Goal: Task Accomplishment & Management: Complete application form

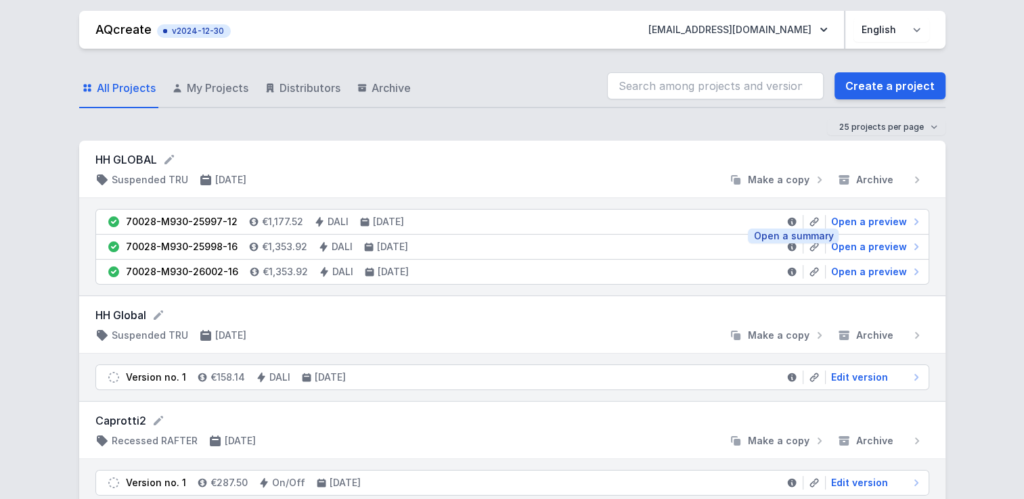
click at [794, 221] on icon at bounding box center [791, 222] width 9 height 9
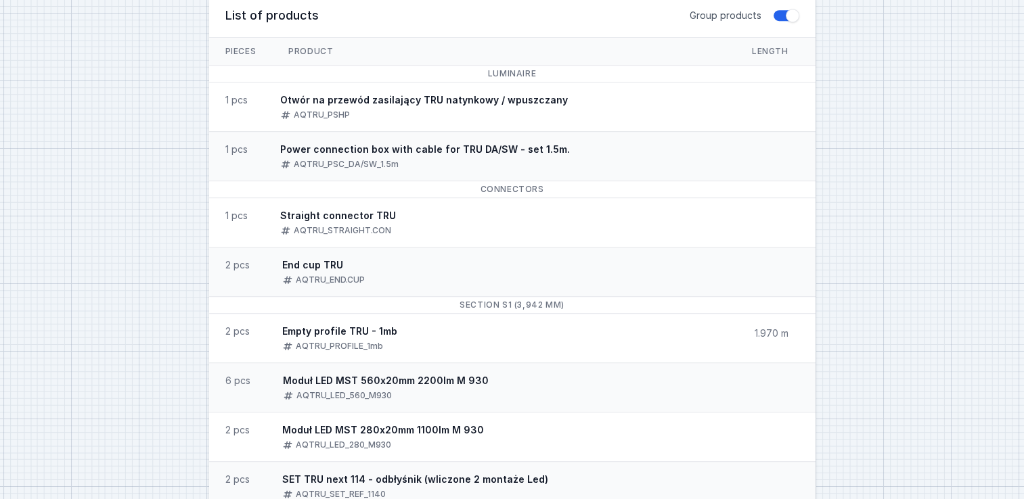
scroll to position [744, 0]
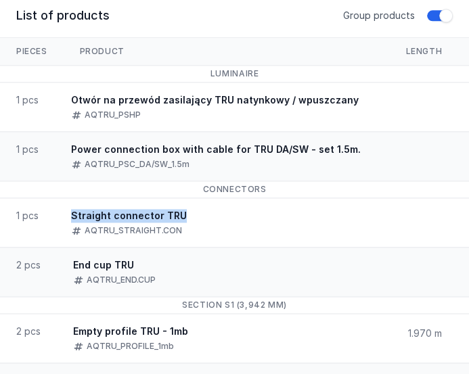
drag, startPoint x: 73, startPoint y: 214, endPoint x: 181, endPoint y: 207, distance: 108.5
click at [181, 207] on span "Straight connector TRU AQTRU_STRAIGHT.CON" at bounding box center [129, 222] width 148 height 49
drag, startPoint x: 181, startPoint y: 207, endPoint x: 361, endPoint y: 204, distance: 180.0
click at [361, 204] on li "1 pcs Straight connector TRU AQTRU_STRAIGHT.CON" at bounding box center [234, 222] width 469 height 49
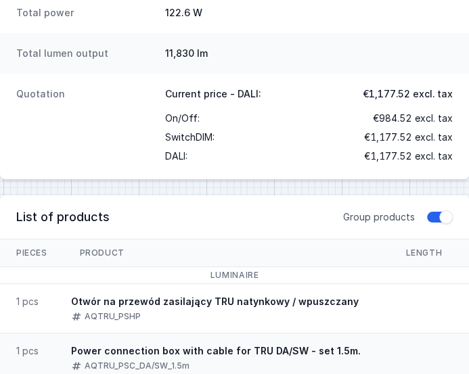
scroll to position [406, 0]
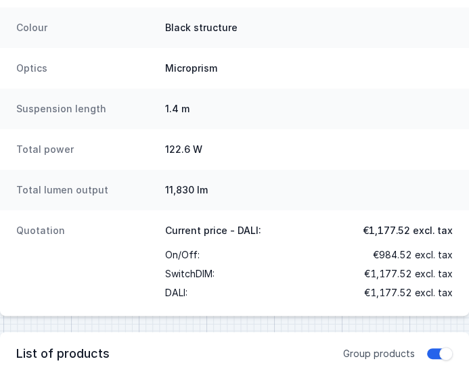
click at [64, 15] on div "Colour Black structure" at bounding box center [234, 27] width 469 height 41
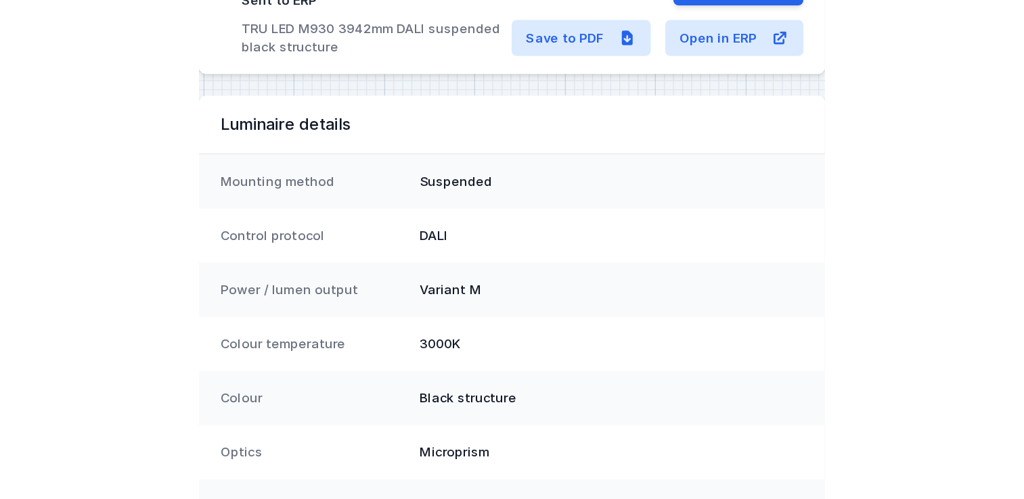
scroll to position [0, 0]
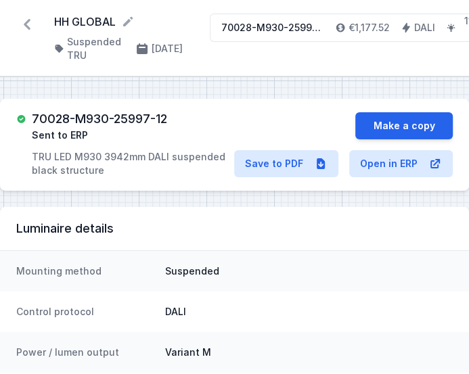
click at [27, 26] on icon at bounding box center [27, 24] width 7 height 11
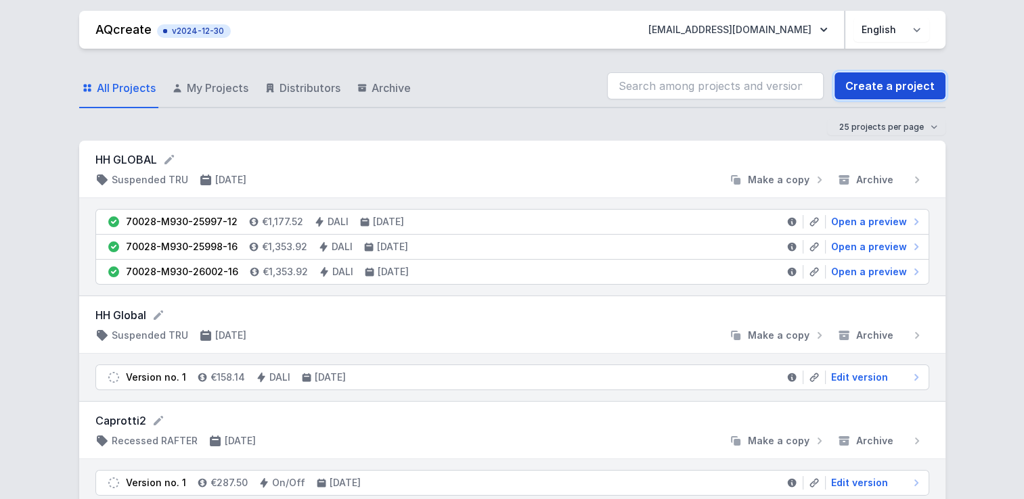
click at [884, 83] on link "Create a project" at bounding box center [889, 85] width 111 height 27
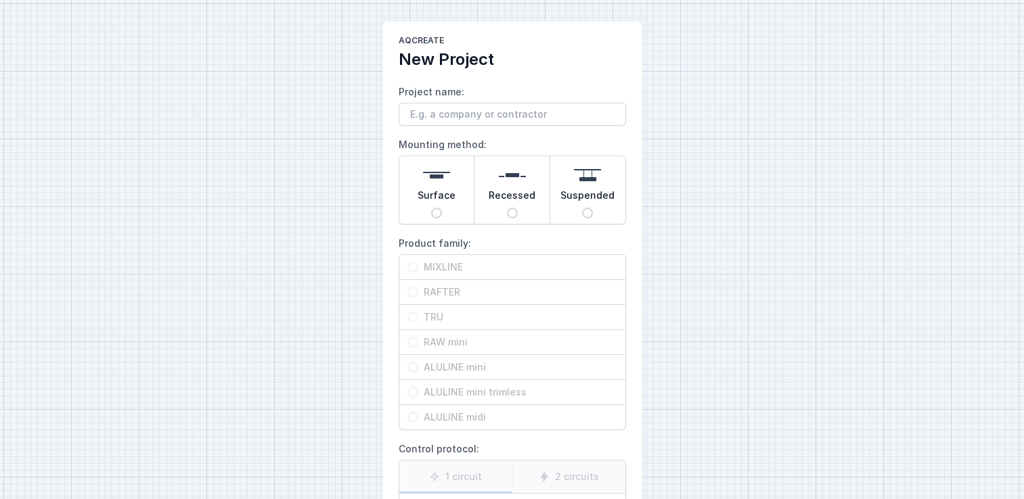
click at [524, 115] on input "Project name:" at bounding box center [511, 114] width 227 height 23
type input "Studiolatte"
click at [593, 181] on img at bounding box center [587, 175] width 27 height 27
click at [593, 208] on input "Suspended" at bounding box center [587, 213] width 11 height 11
radio input "true"
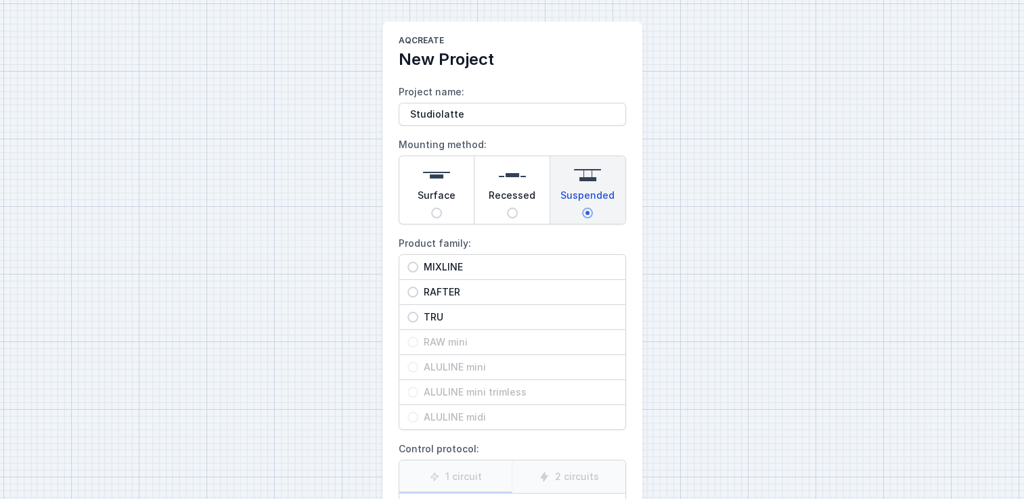
click at [514, 313] on span "TRU" at bounding box center [517, 318] width 199 height 14
click at [418, 313] on input "TRU" at bounding box center [412, 317] width 11 height 11
radio input "true"
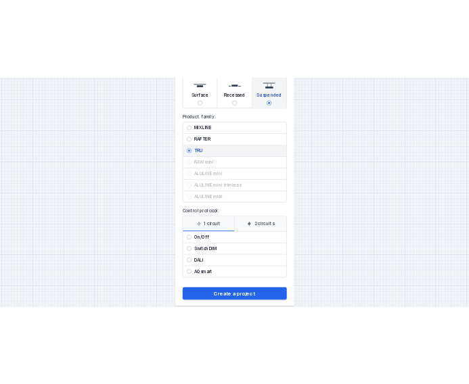
scroll to position [176, 0]
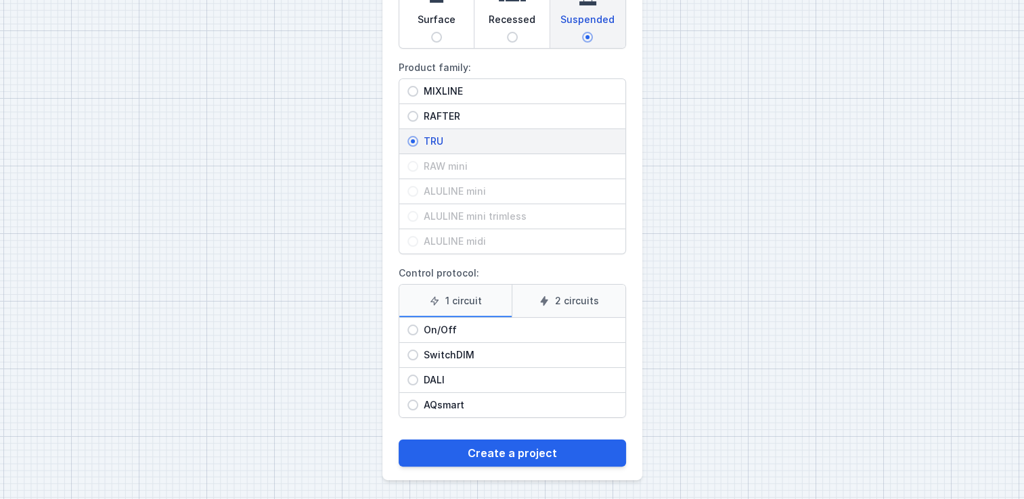
click at [511, 334] on span "On/Off" at bounding box center [517, 330] width 199 height 14
click at [418, 334] on input "On/Off" at bounding box center [412, 330] width 11 height 11
radio input "true"
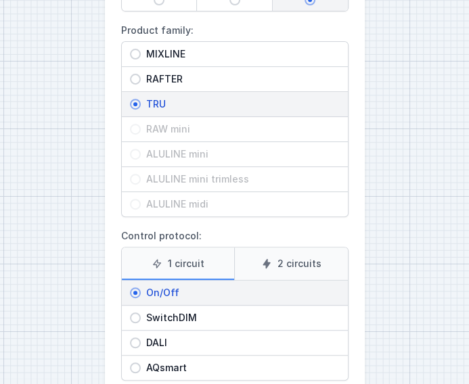
scroll to position [291, 0]
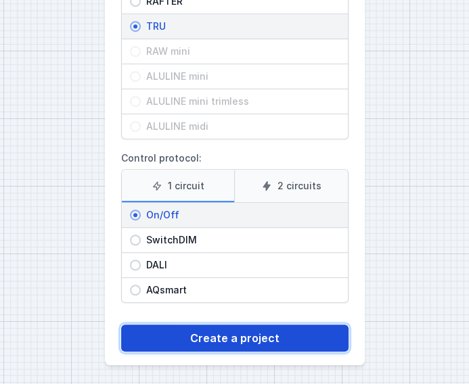
click at [271, 340] on button "Create a project" at bounding box center [234, 338] width 227 height 27
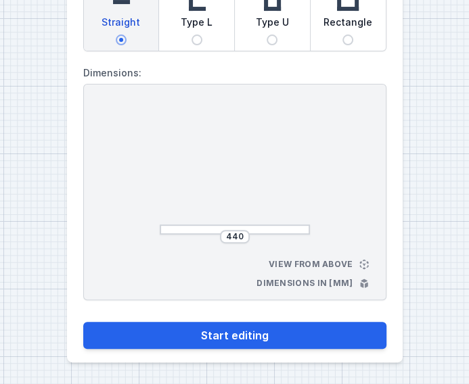
scroll to position [120, 0]
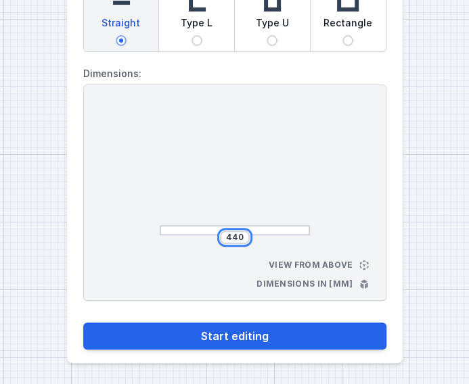
click at [231, 237] on input "440" at bounding box center [235, 237] width 22 height 11
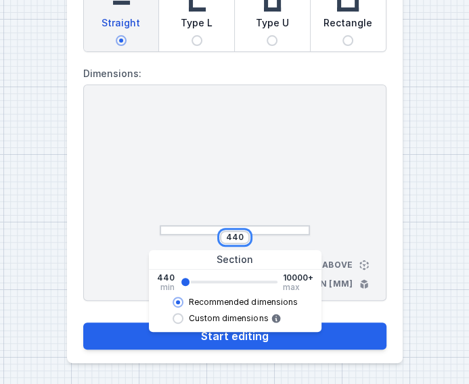
click at [231, 237] on input "440" at bounding box center [235, 237] width 22 height 11
click at [83, 323] on button "Start editing" at bounding box center [234, 336] width 303 height 27
type input "8006"
type input "8000"
select select "M"
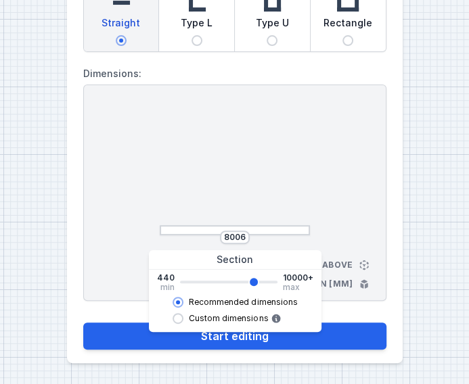
select select "3000"
select select "opal"
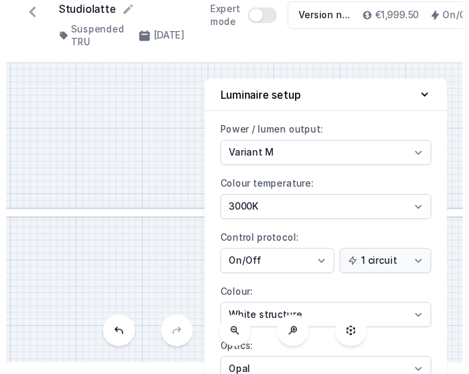
scroll to position [99, 0]
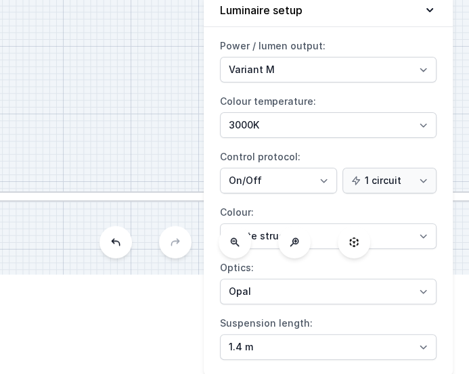
drag, startPoint x: 142, startPoint y: 154, endPoint x: 211, endPoint y: 213, distance: 90.7
click at [211, 213] on div "S1 8006 View from above Dimensions in [mm] Luminaire setup Power / lumen output…" at bounding box center [234, 126] width 469 height 297
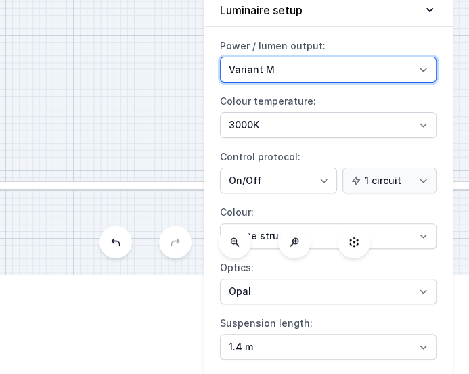
click at [362, 73] on select "Variant L Variant M" at bounding box center [328, 70] width 216 height 26
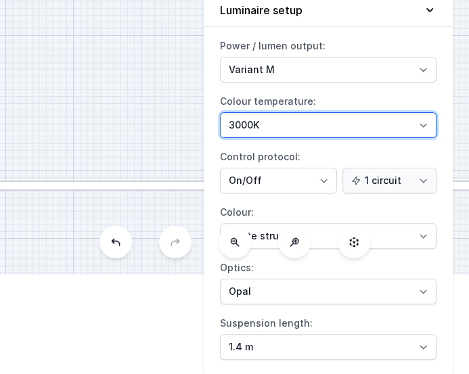
click at [332, 121] on select "4000K 3000K 2700K" at bounding box center [328, 125] width 216 height 26
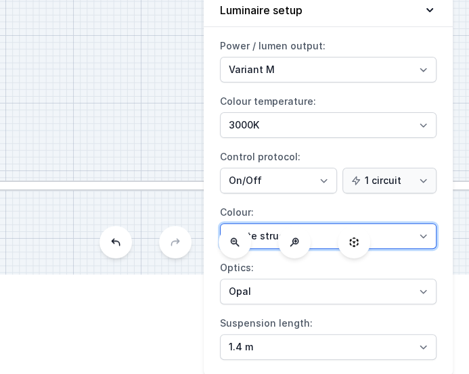
click at [419, 230] on select "White structure Black structure Gold structure Copper Gray Another colour (from…" at bounding box center [328, 236] width 216 height 26
select select "2"
click at [220, 223] on select "White structure Black structure Gold structure Copper Gray Another colour (from…" at bounding box center [328, 236] width 216 height 26
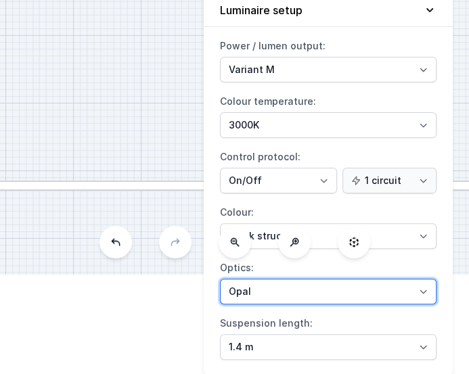
click at [332, 289] on select "Microprism Opal" at bounding box center [328, 292] width 216 height 26
click at [428, 288] on select "Microprism Opal" at bounding box center [328, 292] width 216 height 26
select select "microprism"
click at [220, 279] on select "Microprism Opal" at bounding box center [328, 292] width 216 height 26
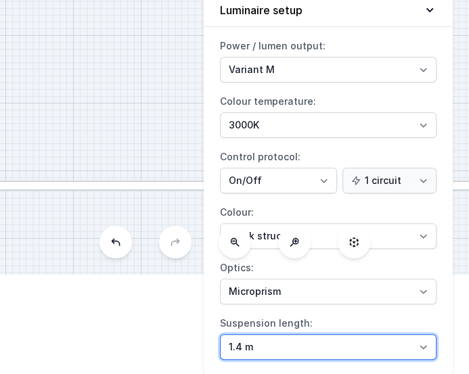
click at [358, 340] on select "1.4 m 3 m 4 m 5 m" at bounding box center [328, 347] width 216 height 26
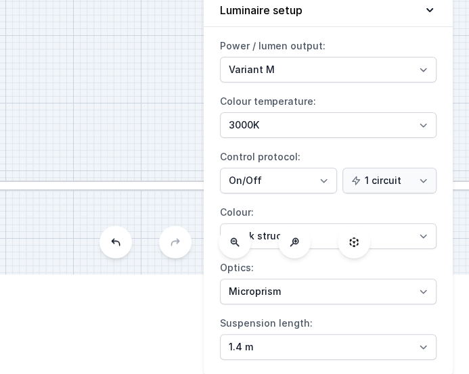
click at [361, 319] on label "Suspension length: 1.4 m 3 m 4 m 5 m" at bounding box center [328, 336] width 216 height 47
click at [361, 334] on select "1.4 m 3 m 4 m 5 m" at bounding box center [328, 347] width 216 height 26
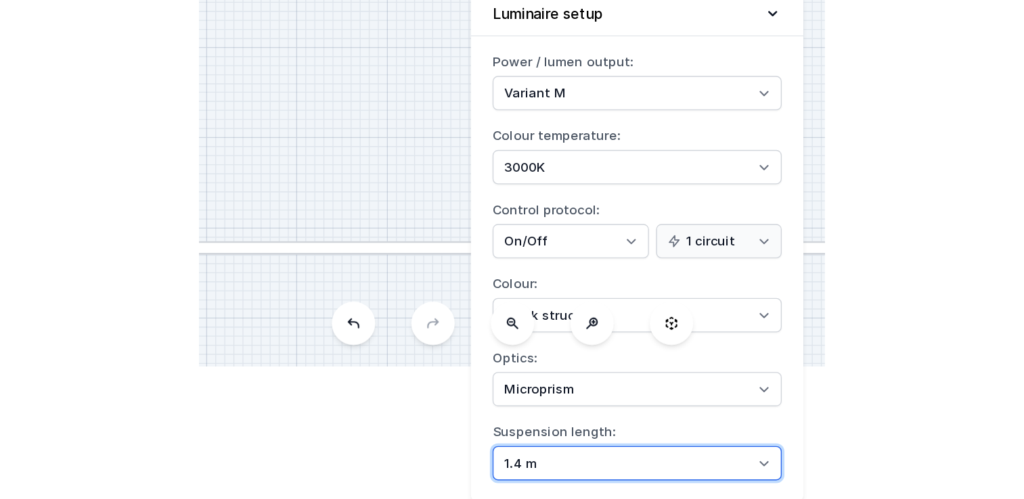
scroll to position [0, 0]
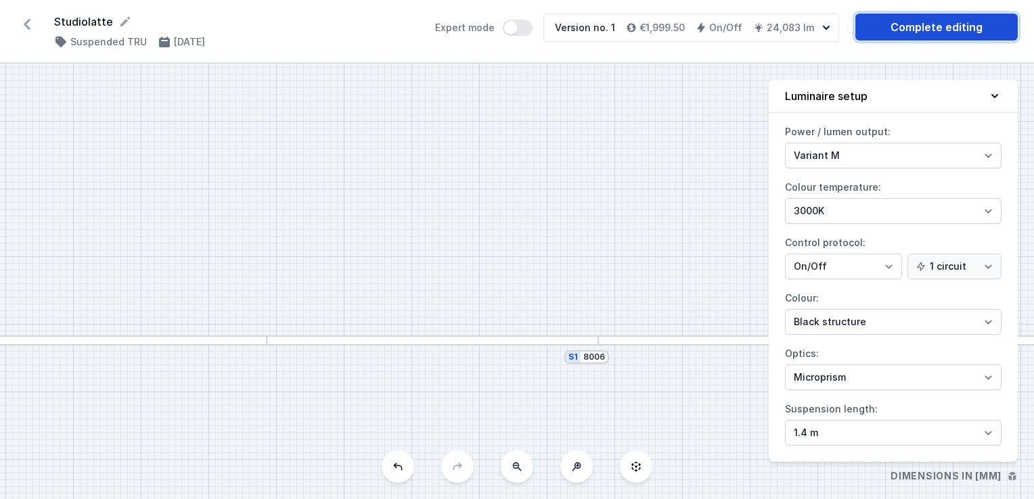
click at [923, 34] on link "Complete editing" at bounding box center [936, 27] width 162 height 27
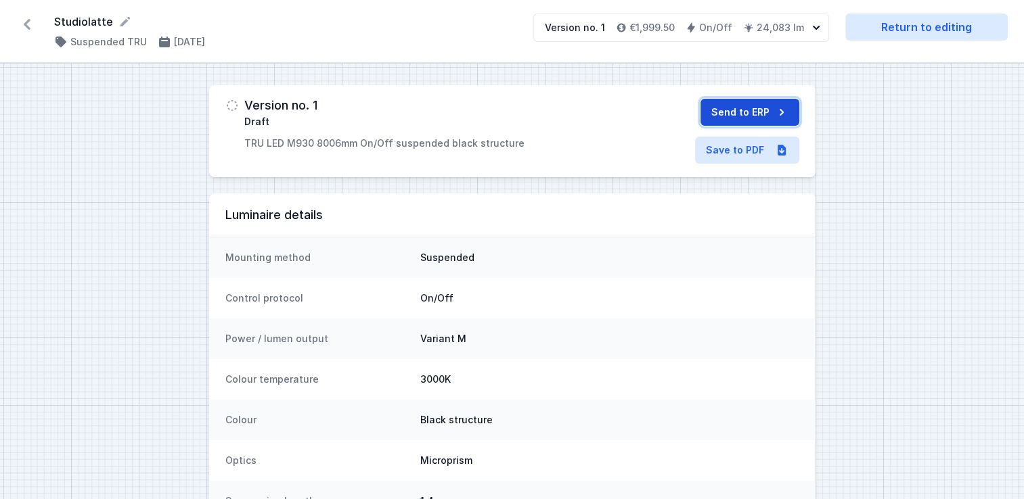
click at [751, 115] on button "Send to ERP" at bounding box center [749, 112] width 99 height 27
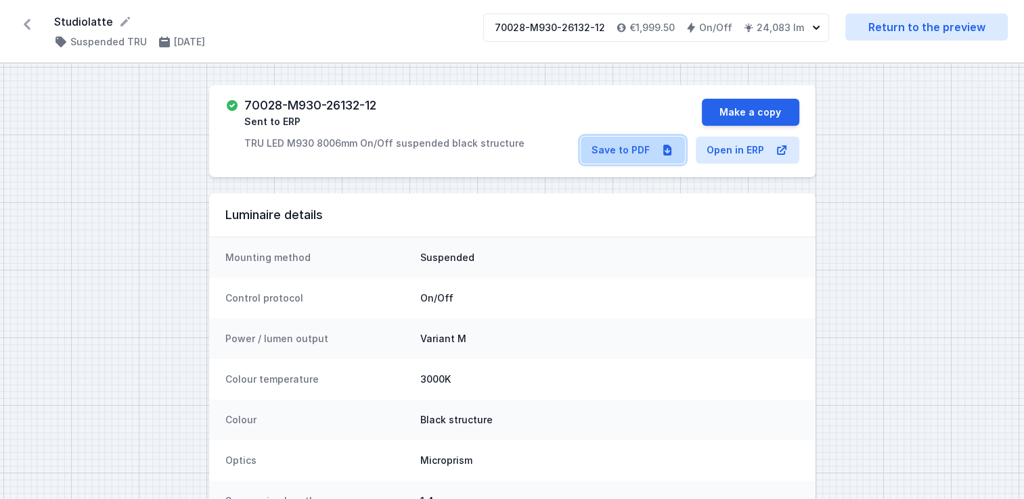
click at [666, 150] on icon at bounding box center [667, 150] width 14 height 14
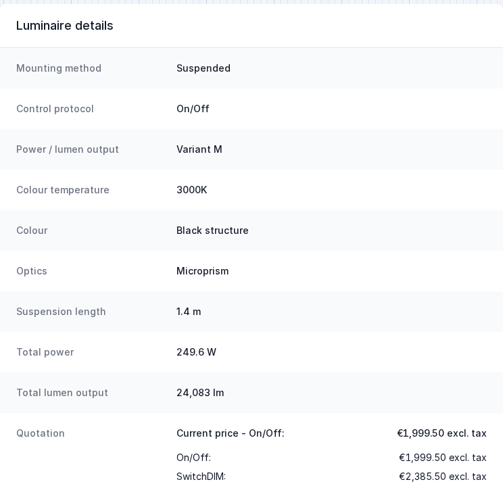
scroll to position [338, 0]
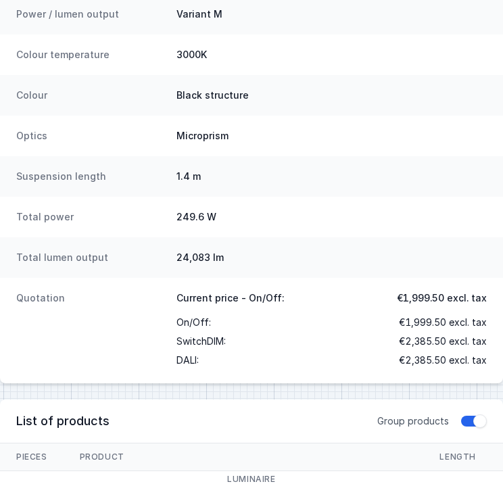
drag, startPoint x: 409, startPoint y: 111, endPoint x: 417, endPoint y: 108, distance: 8.2
click at [409, 111] on div "Colour Black structure" at bounding box center [251, 95] width 503 height 41
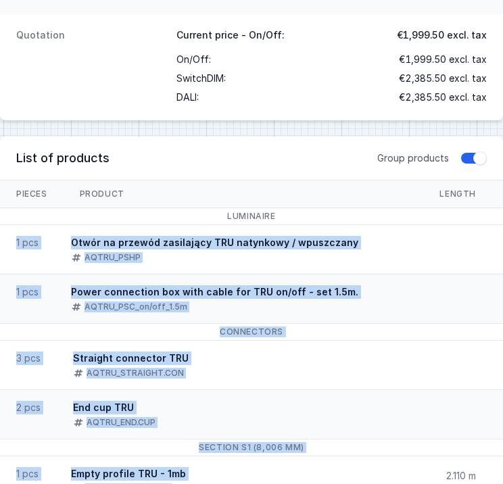
drag, startPoint x: 391, startPoint y: 483, endPoint x: 405, endPoint y: 481, distance: 13.7
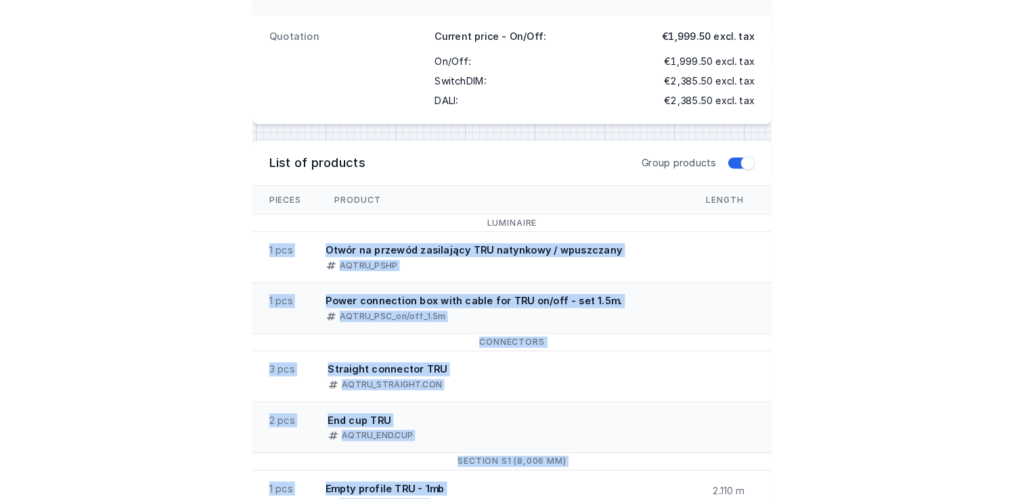
scroll to position [647, 0]
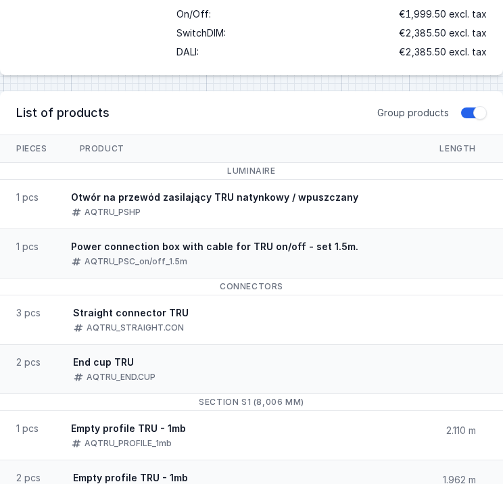
click at [306, 135] on li "Pieces Product Length" at bounding box center [251, 148] width 503 height 27
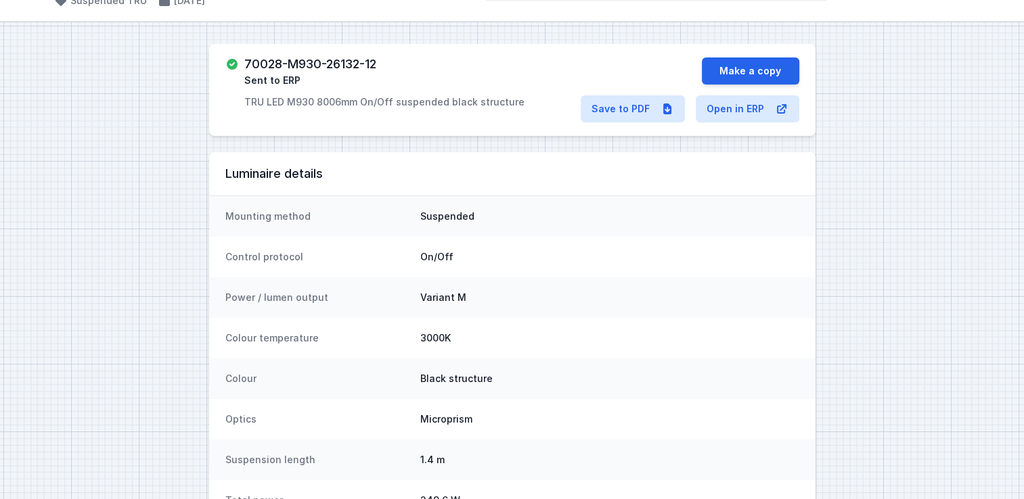
scroll to position [0, 0]
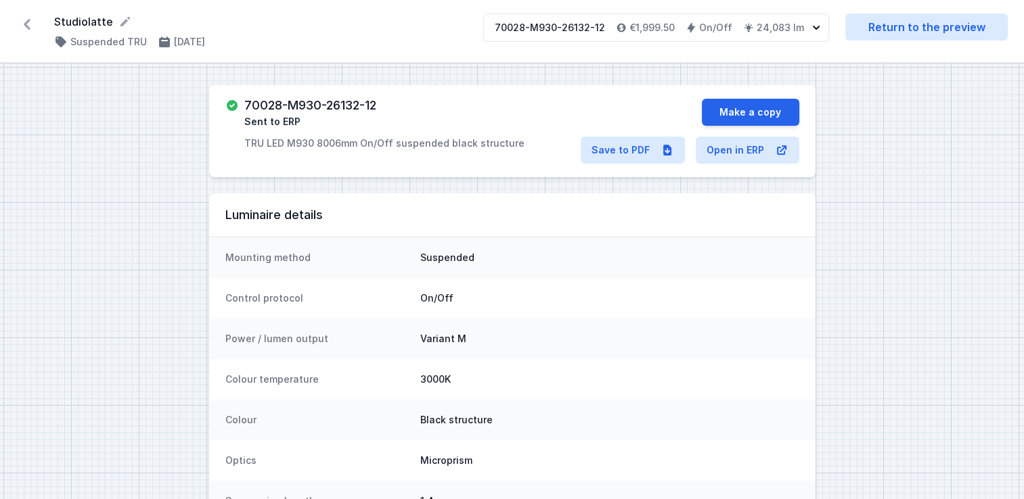
click at [434, 26] on form "Studiolatte" at bounding box center [260, 22] width 413 height 16
click at [330, 14] on form "Studiolatte" at bounding box center [260, 22] width 413 height 16
click at [779, 112] on button "Make a copy" at bounding box center [750, 112] width 97 height 27
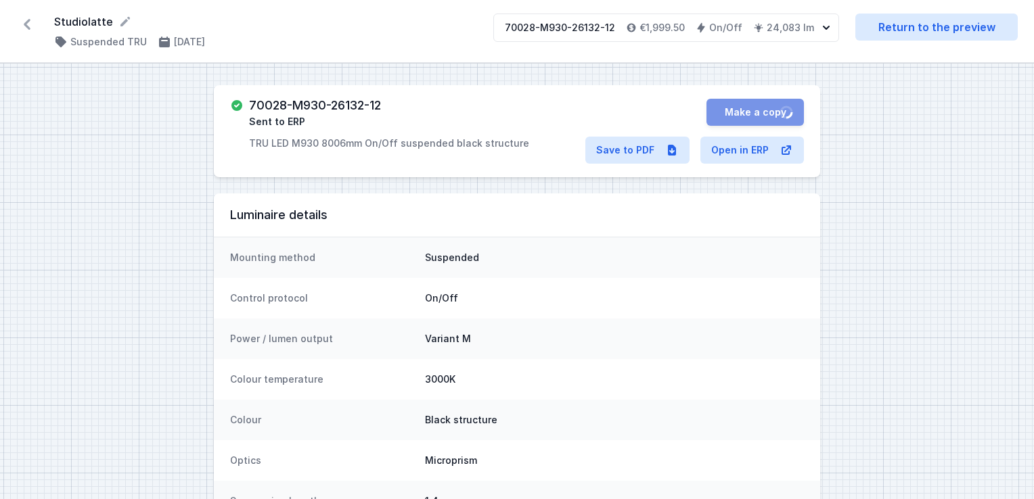
select select "M"
select select "3000"
select select "2"
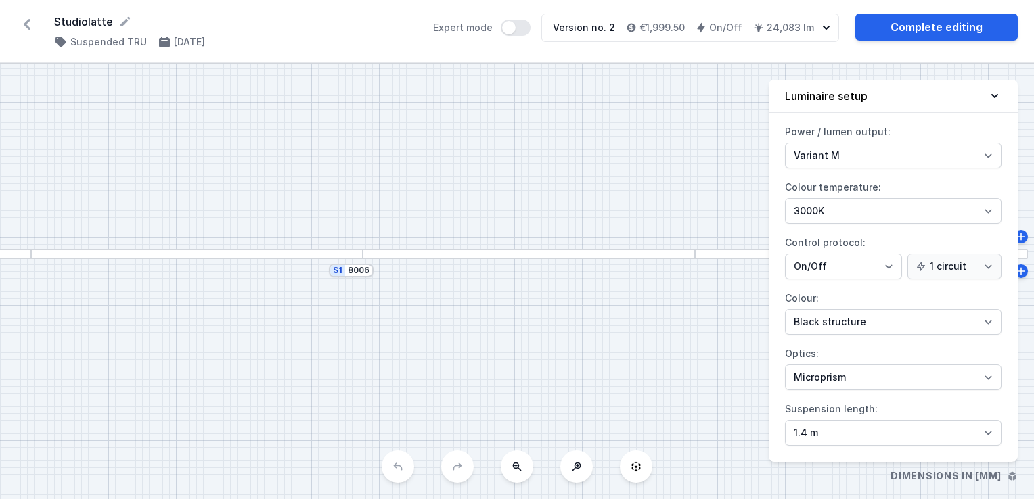
drag, startPoint x: 583, startPoint y: 262, endPoint x: 417, endPoint y: 234, distance: 168.7
click at [417, 234] on div "S1 8006" at bounding box center [517, 282] width 1034 height 436
click at [496, 253] on div at bounding box center [529, 254] width 332 height 10
drag, startPoint x: 720, startPoint y: 313, endPoint x: 622, endPoint y: 254, distance: 113.5
click at [622, 254] on div "S1 8006" at bounding box center [517, 282] width 1034 height 436
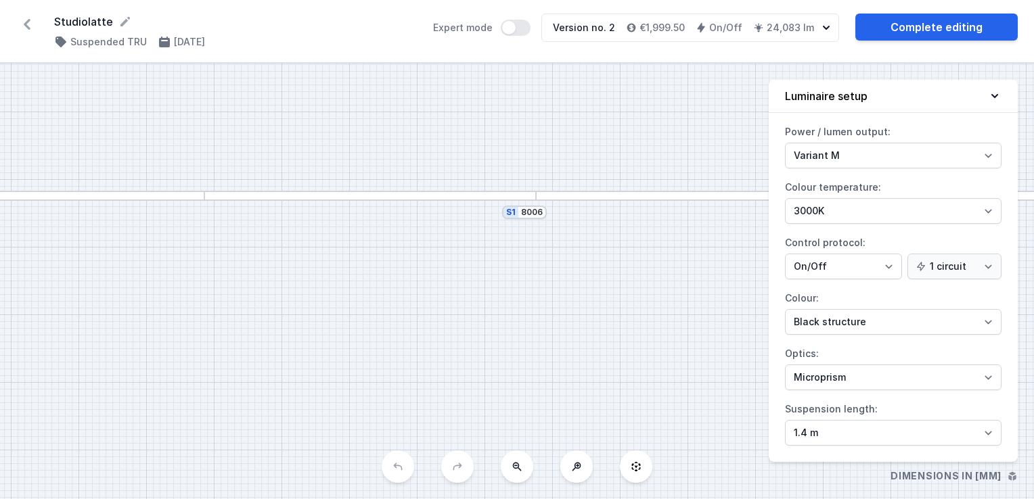
drag, startPoint x: 409, startPoint y: 231, endPoint x: 679, endPoint y: 231, distance: 270.6
click at [679, 231] on div "S1 8006" at bounding box center [517, 282] width 1034 height 436
drag, startPoint x: 506, startPoint y: 239, endPoint x: 535, endPoint y: 245, distance: 29.6
click at [535, 245] on div "S1 8006" at bounding box center [517, 282] width 1034 height 436
drag, startPoint x: 456, startPoint y: 261, endPoint x: 627, endPoint y: 313, distance: 178.9
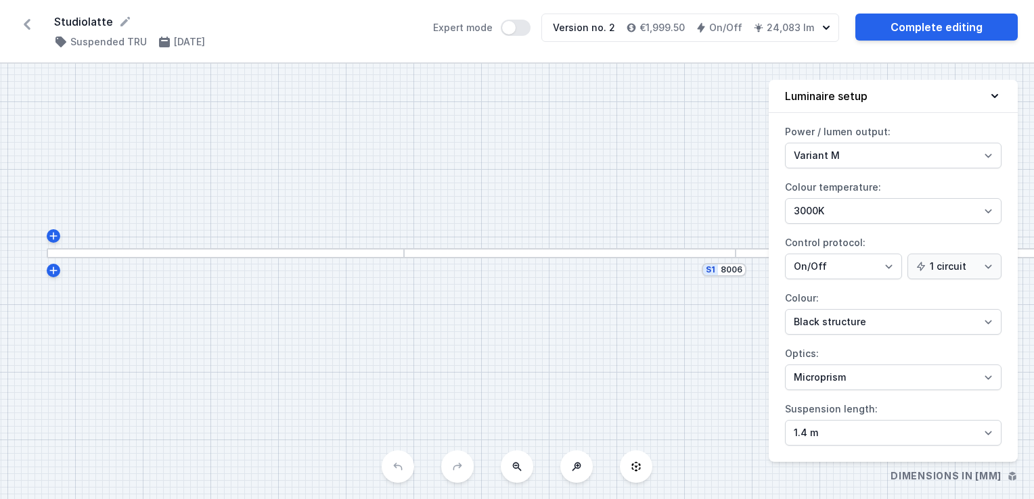
click at [627, 313] on div "S1 8006" at bounding box center [517, 282] width 1034 height 436
drag, startPoint x: 390, startPoint y: 300, endPoint x: 474, endPoint y: 310, distance: 85.1
click at [483, 312] on div "S1 8006" at bounding box center [517, 282] width 1034 height 436
click at [150, 250] on icon at bounding box center [146, 247] width 11 height 11
type input "8041"
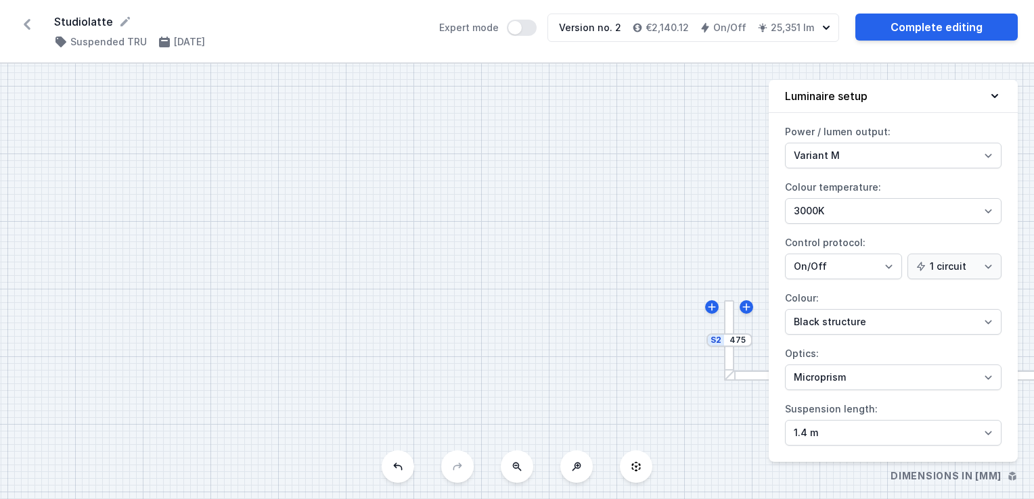
drag, startPoint x: 635, startPoint y: 239, endPoint x: 203, endPoint y: 280, distance: 433.5
click at [203, 280] on div "S2 475 S1 8041" at bounding box center [517, 282] width 1034 height 436
drag, startPoint x: 622, startPoint y: 308, endPoint x: 234, endPoint y: 221, distance: 397.4
click at [234, 221] on div "S2 475 S1 8041" at bounding box center [517, 282] width 1034 height 436
drag, startPoint x: 338, startPoint y: 275, endPoint x: 314, endPoint y: 205, distance: 73.8
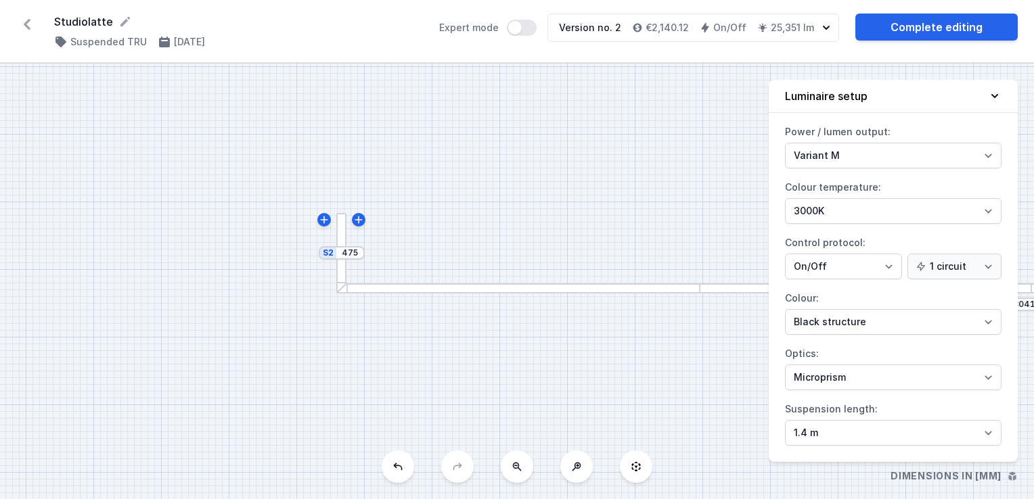
click at [314, 205] on div "S2 475 S1 8041" at bounding box center [517, 282] width 1034 height 436
drag, startPoint x: 608, startPoint y: 239, endPoint x: 289, endPoint y: 223, distance: 319.7
click at [289, 223] on div "S2 475 S1 8041" at bounding box center [517, 282] width 1034 height 436
click at [22, 28] on icon at bounding box center [27, 25] width 22 height 22
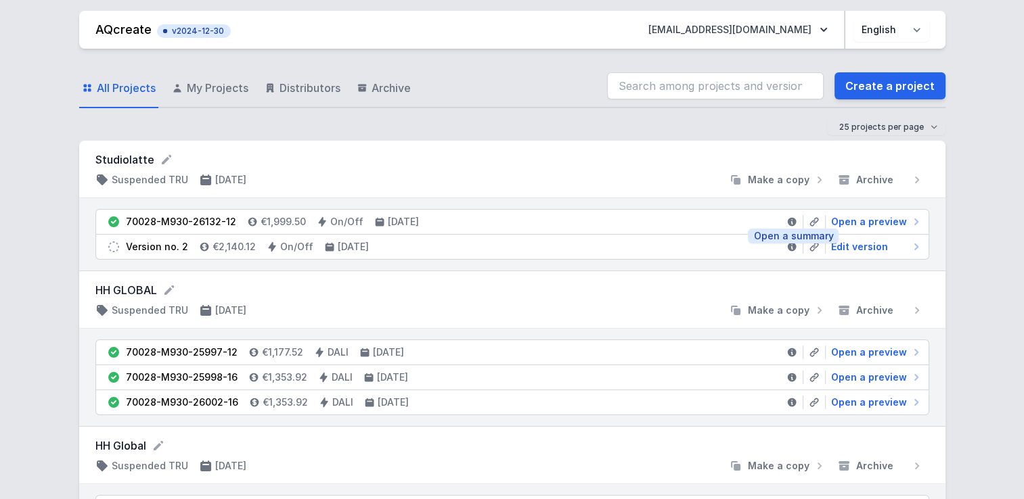
click at [790, 218] on icon at bounding box center [791, 222] width 9 height 9
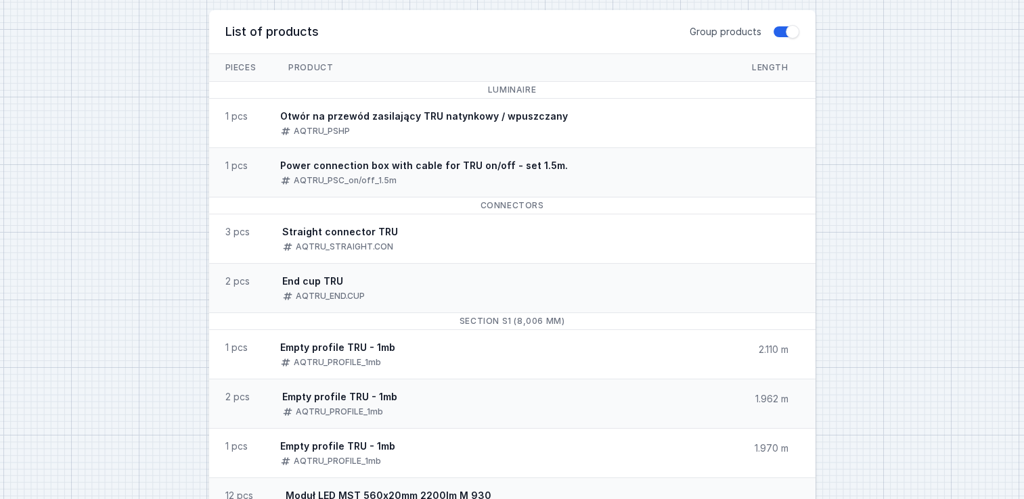
scroll to position [744, 0]
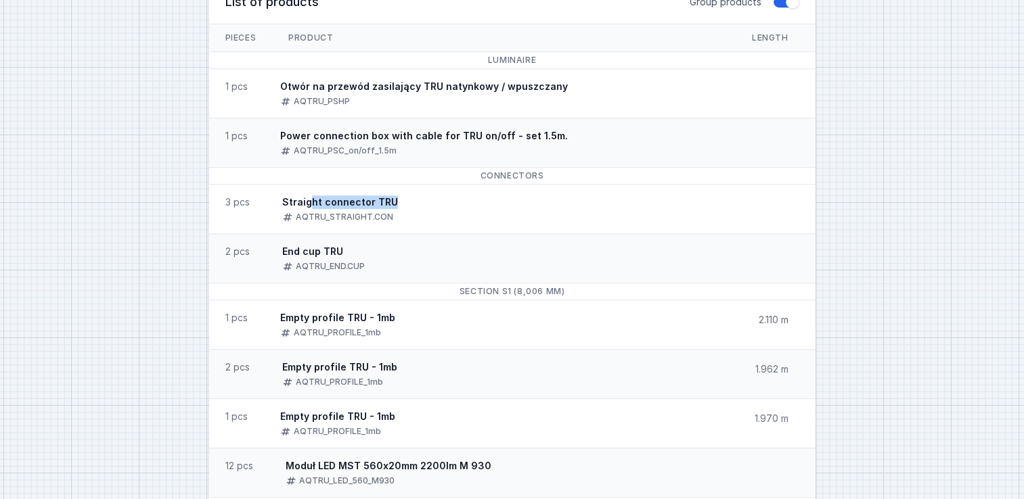
drag, startPoint x: 311, startPoint y: 202, endPoint x: 402, endPoint y: 196, distance: 91.5
click at [402, 196] on span "Straight connector TRU AQTRU_STRAIGHT.CON" at bounding box center [340, 209] width 148 height 49
click at [252, 202] on span "3 pcs" at bounding box center [237, 202] width 57 height 35
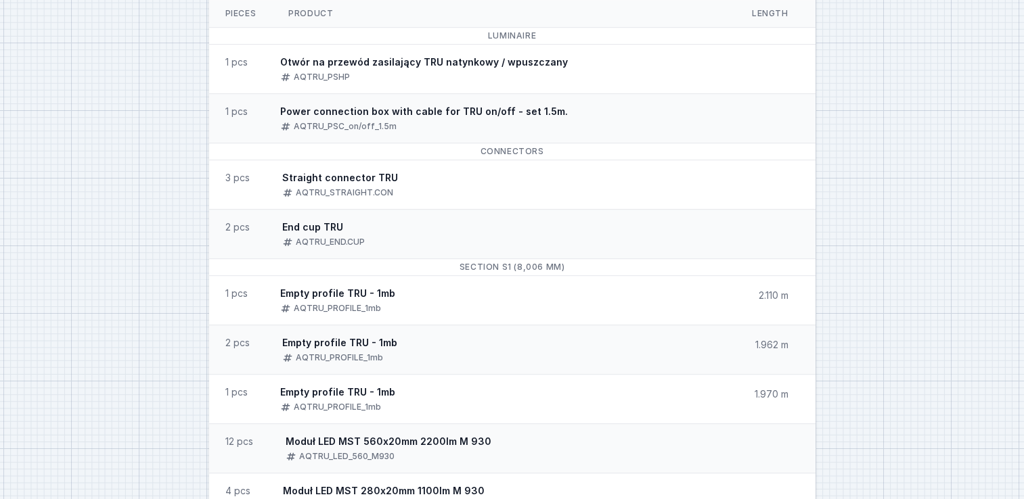
scroll to position [701, 0]
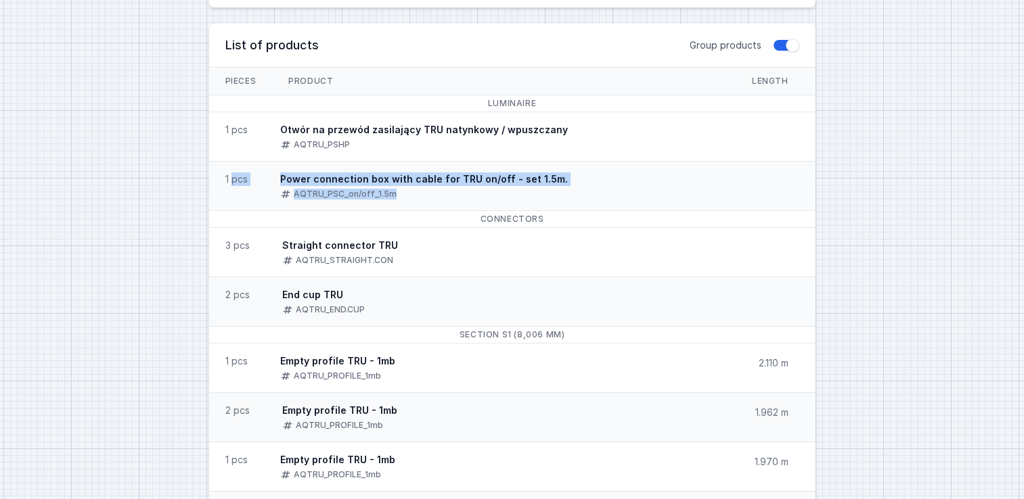
drag, startPoint x: 231, startPoint y: 183, endPoint x: 617, endPoint y: 179, distance: 386.3
click at [617, 179] on li "1 pcs Power connection box with cable for TRU on/off - set 1.5m. AQTRU_PSC_on/o…" at bounding box center [512, 185] width 606 height 49
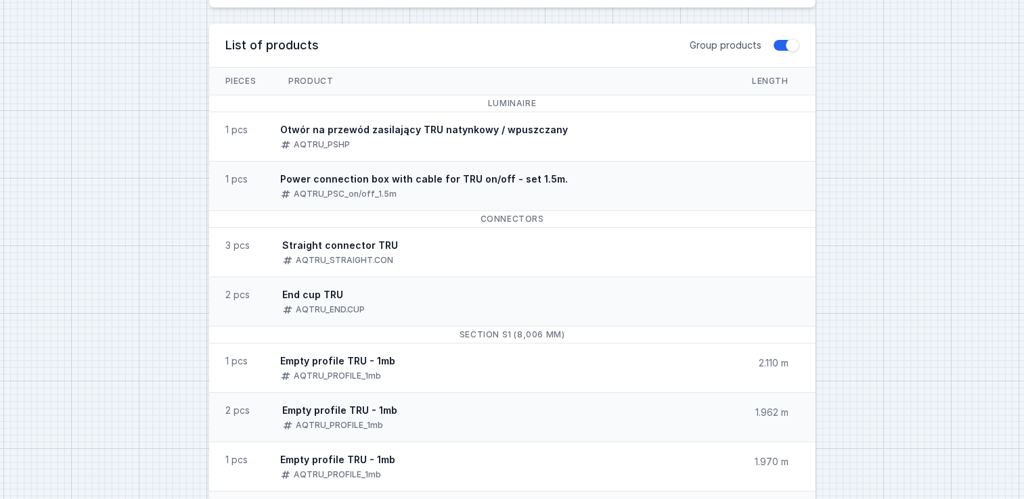
click at [441, 211] on li "Connectors" at bounding box center [512, 218] width 606 height 17
drag, startPoint x: 442, startPoint y: 179, endPoint x: 480, endPoint y: 183, distance: 38.1
click at [480, 183] on div "Power connection box with cable for TRU on/off - set 1.5m." at bounding box center [424, 180] width 288 height 14
click at [598, 206] on li "1 pcs Power connection box with cable for TRU on/off - set 1.5m. AQTRU_PSC_on/o…" at bounding box center [512, 185] width 606 height 49
drag, startPoint x: 295, startPoint y: 131, endPoint x: 537, endPoint y: 120, distance: 242.4
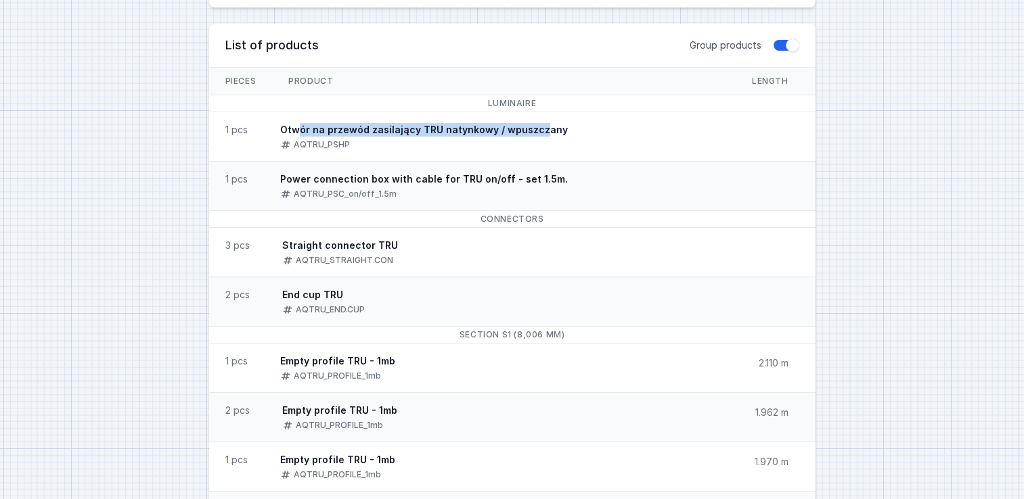
click at [537, 120] on span "Otwór na przewód zasilający TRU natynkowy / wpuszczany AQTRU_PSHP" at bounding box center [424, 136] width 320 height 49
drag, startPoint x: 537, startPoint y: 120, endPoint x: 524, endPoint y: 139, distance: 22.9
click at [525, 139] on div "AQTRU_PSHP" at bounding box center [424, 144] width 288 height 14
drag, startPoint x: 281, startPoint y: 129, endPoint x: 559, endPoint y: 124, distance: 278.8
click at [559, 124] on span "Otwór na przewód zasilający TRU natynkowy / wpuszczany AQTRU_PSHP" at bounding box center [424, 136] width 320 height 49
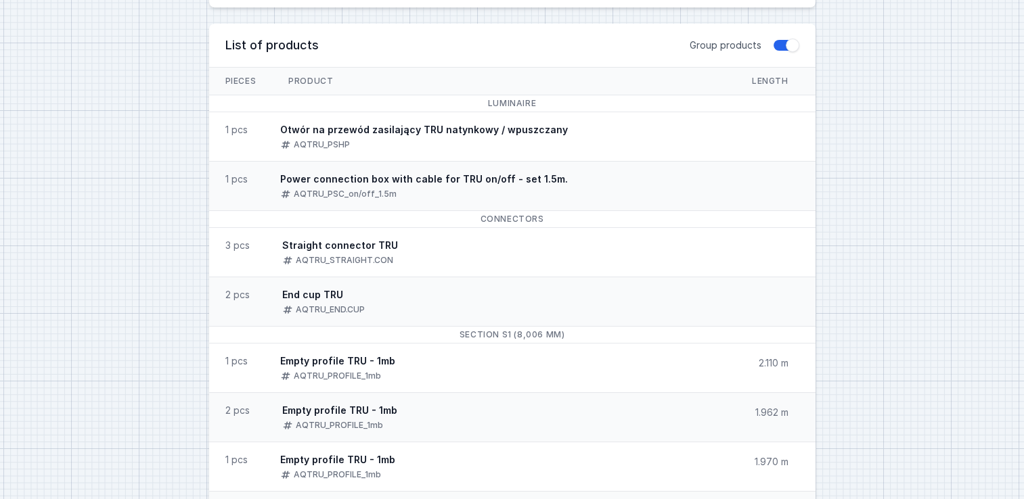
click at [667, 202] on li "1 pcs Power connection box with cable for TRU on/off - set 1.5m. AQTRU_PSC_on/o…" at bounding box center [512, 185] width 606 height 49
drag, startPoint x: 281, startPoint y: 134, endPoint x: 563, endPoint y: 127, distance: 282.2
click at [563, 127] on span "Otwór na przewód zasilający TRU natynkowy / wpuszczany AQTRU_PSHP" at bounding box center [424, 136] width 320 height 49
copy div "Otwór na przewód zasilający TRU natynkowy / wpuszczany"
click at [427, 141] on div "AQTRU_PSHP" at bounding box center [424, 144] width 288 height 14
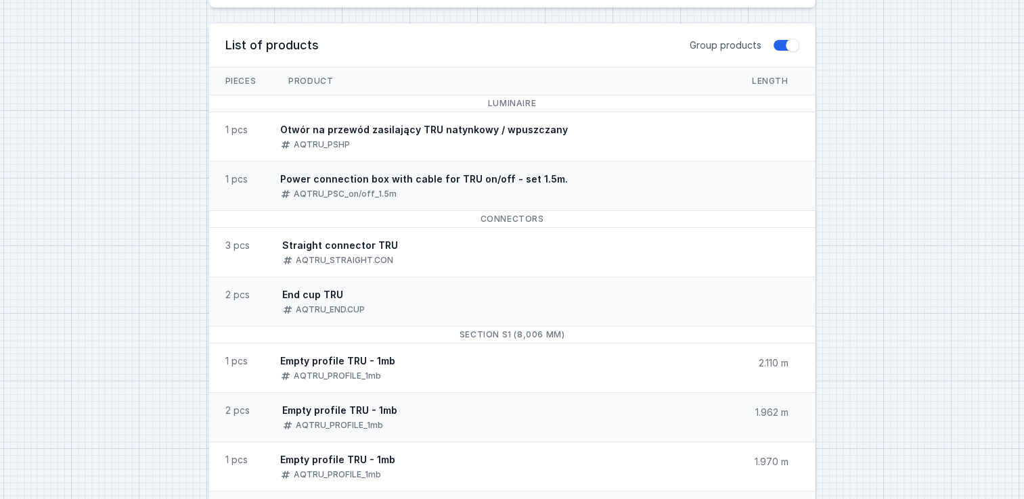
click at [229, 129] on div "1 pcs" at bounding box center [236, 130] width 22 height 14
drag, startPoint x: 229, startPoint y: 129, endPoint x: 313, endPoint y: 185, distance: 100.9
click at [313, 185] on div "Power connection box with cable for TRU on/off - set 1.5m." at bounding box center [424, 180] width 288 height 14
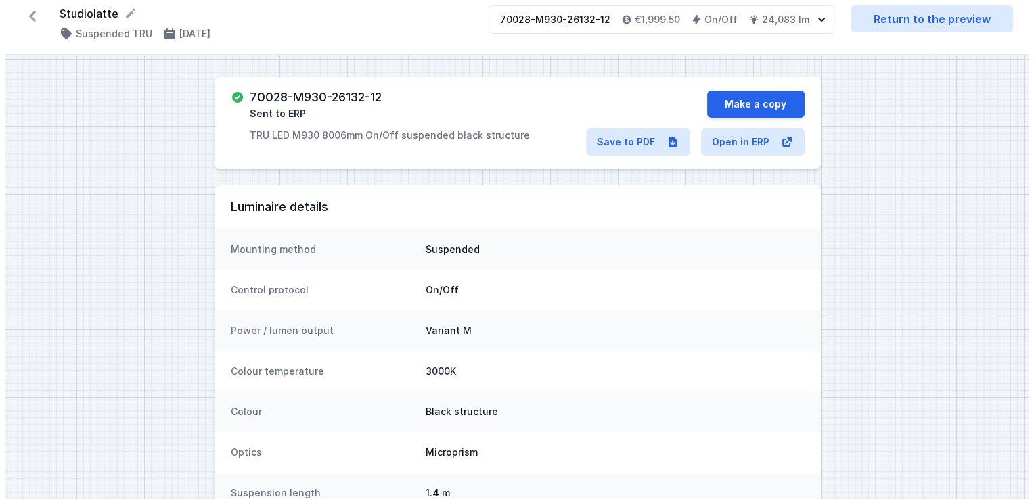
scroll to position [0, 0]
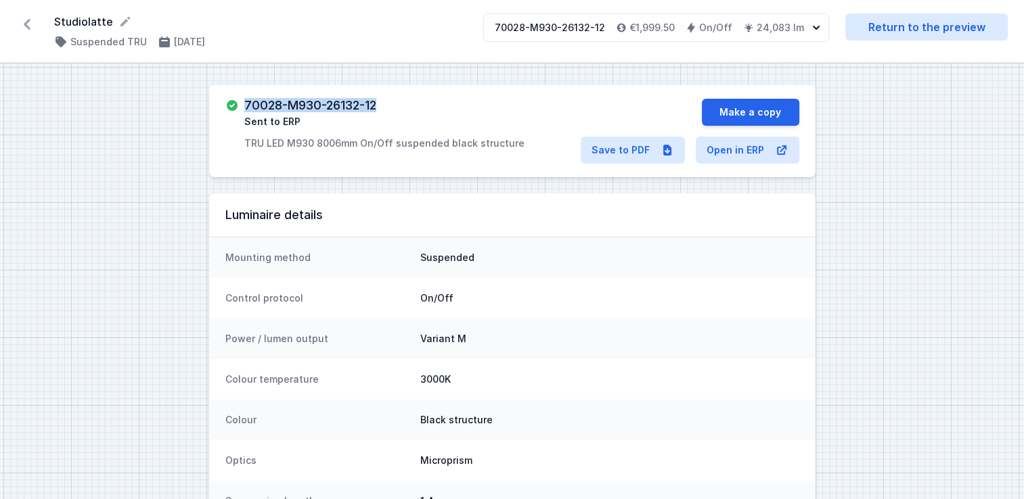
drag, startPoint x: 381, startPoint y: 106, endPoint x: 241, endPoint y: 104, distance: 140.0
click at [241, 104] on div "70028-M930-26132-12 Sent to ERP TRU LED M930 8006mm On/Off suspended black stru…" at bounding box center [402, 124] width 355 height 51
click at [761, 112] on button "Make a copy" at bounding box center [750, 112] width 97 height 27
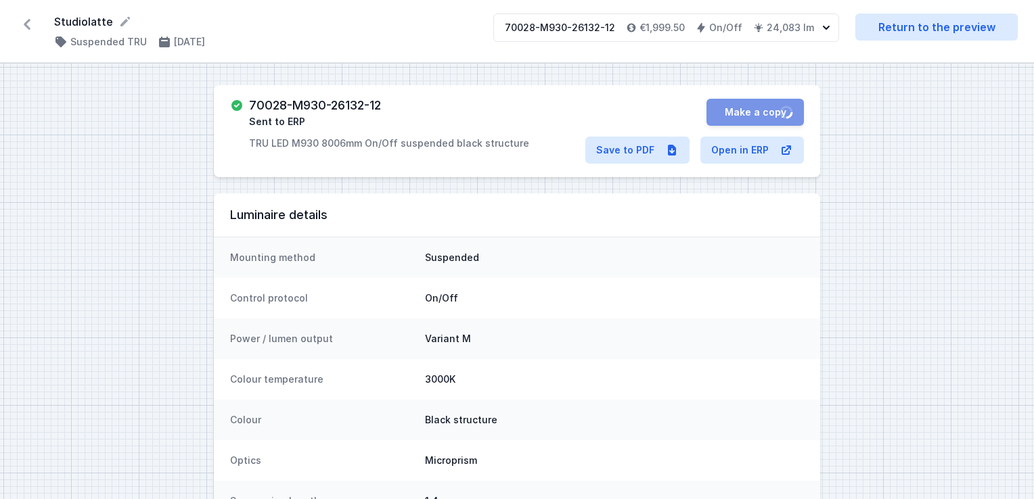
select select "M"
select select "3000"
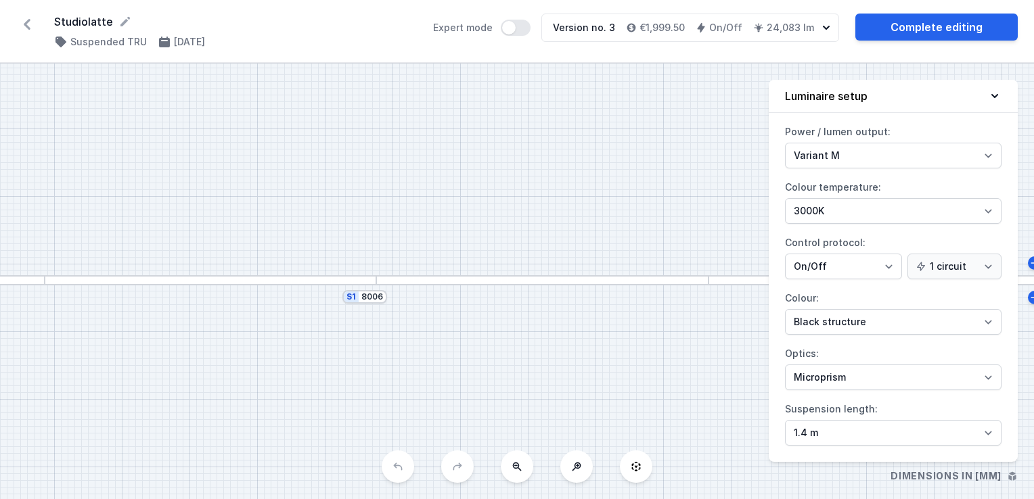
drag, startPoint x: 619, startPoint y: 221, endPoint x: 466, endPoint y: 220, distance: 152.9
click at [466, 220] on div "S1 8006" at bounding box center [517, 282] width 1034 height 436
click at [823, 28] on icon "button" at bounding box center [826, 28] width 14 height 14
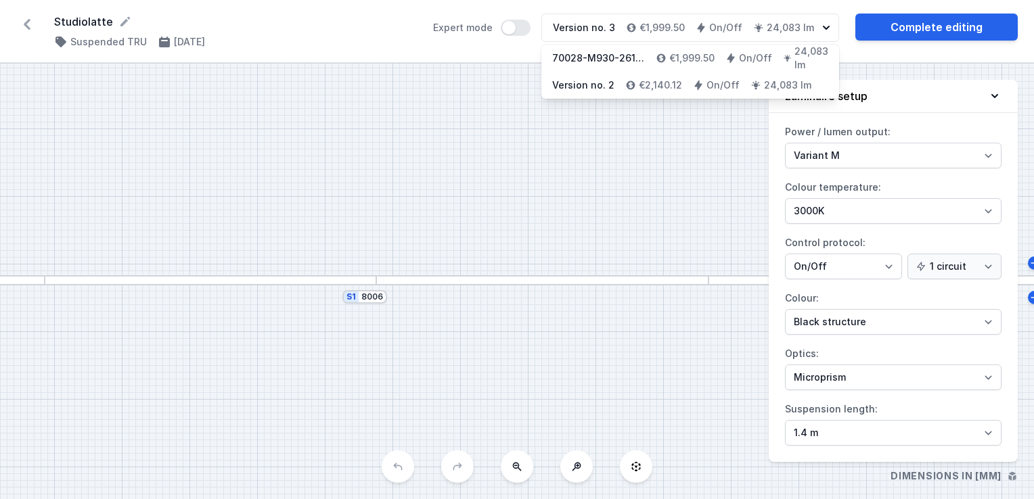
click at [825, 28] on icon "button" at bounding box center [826, 28] width 7 height 4
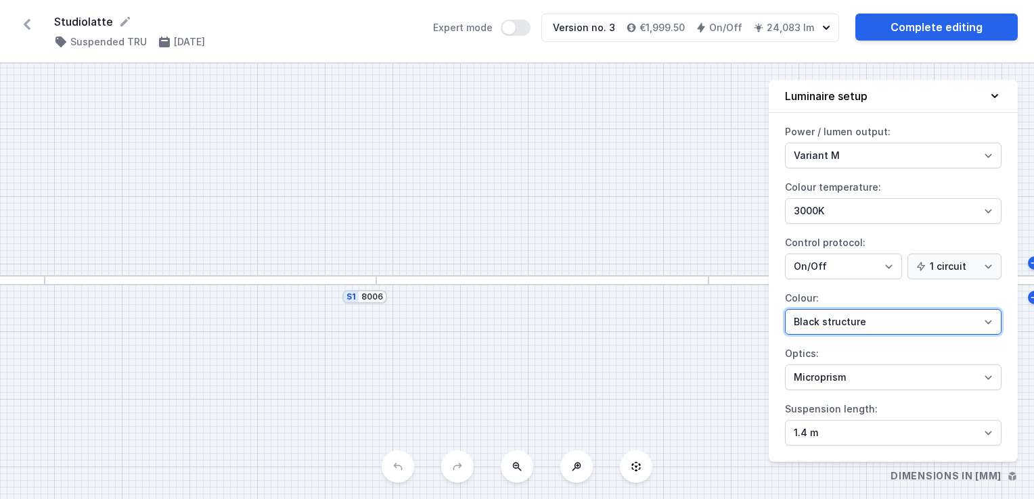
click at [852, 320] on select "White structure Black structure Gold structure Copper Gray Another colour (from…" at bounding box center [893, 322] width 216 height 26
select select "1"
click at [785, 309] on select "White structure Black structure Gold structure Copper Gray Another colour (from…" at bounding box center [893, 322] width 216 height 26
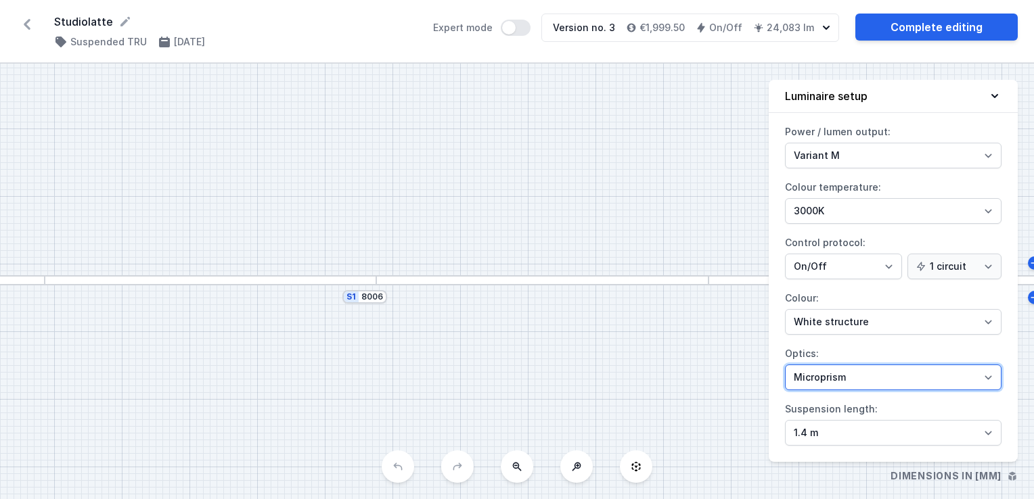
click at [865, 372] on select "Microprism Opal" at bounding box center [893, 378] width 216 height 26
click at [785, 365] on select "Microprism Opal" at bounding box center [893, 378] width 216 height 26
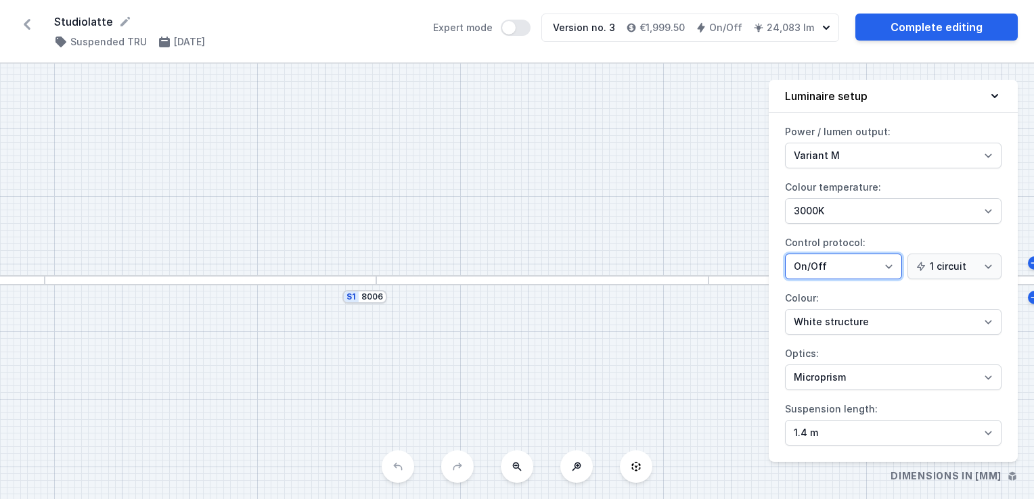
click at [825, 266] on select "On/Off SwitchDIM DALI AQsmart" at bounding box center [843, 267] width 117 height 26
click at [833, 261] on select "On/Off SwitchDIM DALI AQsmart" at bounding box center [843, 267] width 117 height 26
select select "4"
click at [785, 254] on select "On/Off SwitchDIM DALI AQsmart" at bounding box center [843, 267] width 117 height 26
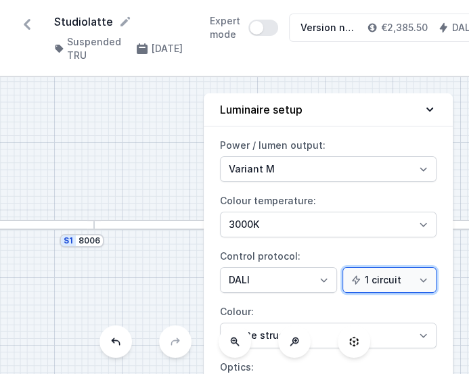
click at [421, 281] on select "1 circuit 2 circuits" at bounding box center [389, 280] width 94 height 26
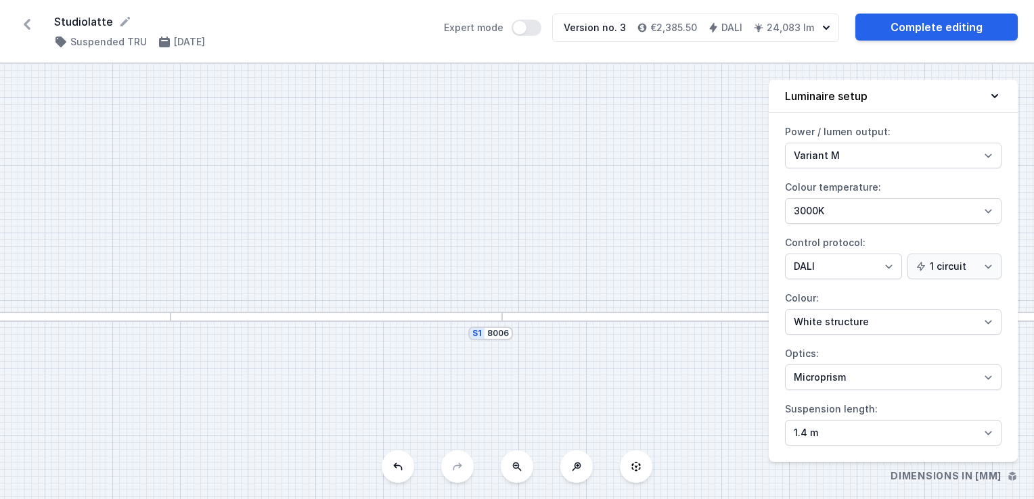
drag, startPoint x: 237, startPoint y: 323, endPoint x: 505, endPoint y: 367, distance: 272.2
click at [363, 361] on div "S1 8006" at bounding box center [517, 282] width 1034 height 436
drag, startPoint x: 547, startPoint y: 389, endPoint x: 605, endPoint y: 369, distance: 61.4
click at [605, 369] on div "S1 8006" at bounding box center [517, 282] width 1034 height 436
drag, startPoint x: 666, startPoint y: 391, endPoint x: 385, endPoint y: 373, distance: 282.0
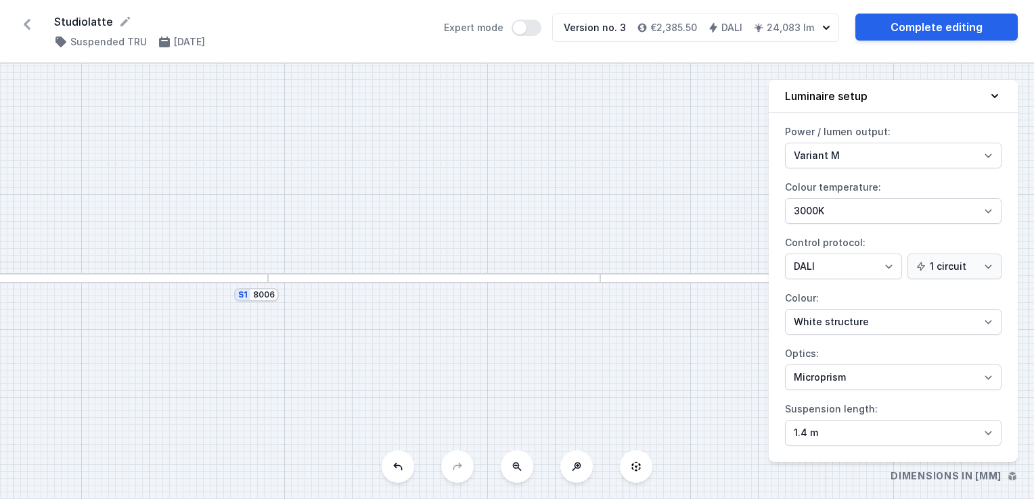
click at [385, 373] on div "S1 8006" at bounding box center [517, 282] width 1034 height 436
drag, startPoint x: 625, startPoint y: 367, endPoint x: 460, endPoint y: 361, distance: 165.2
click at [460, 361] on div "S1 8006" at bounding box center [517, 282] width 1034 height 436
click at [850, 271] on select "On/Off SwitchDIM DALI AQsmart" at bounding box center [843, 267] width 117 height 26
click at [785, 254] on select "On/Off SwitchDIM DALI AQsmart" at bounding box center [843, 267] width 117 height 26
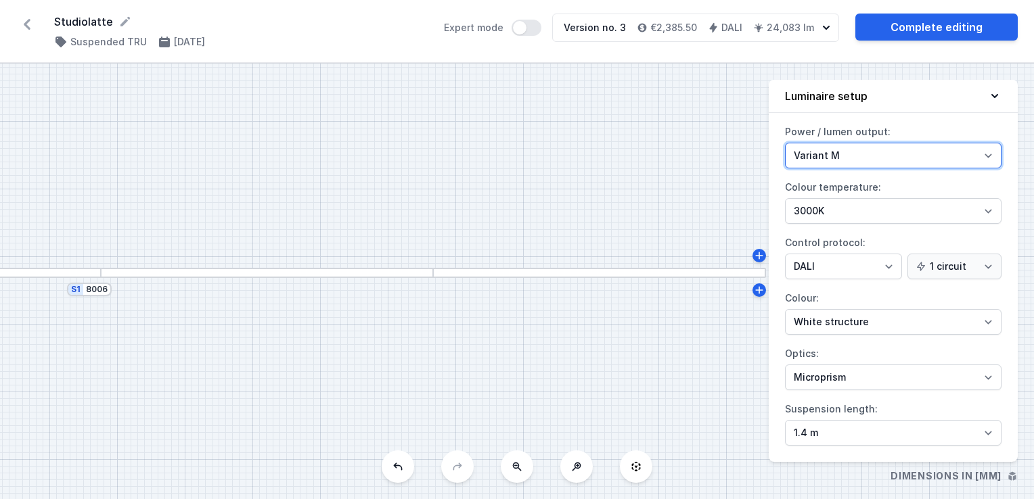
click at [889, 157] on select "Variant L Variant M" at bounding box center [893, 156] width 216 height 26
